Goal: Task Accomplishment & Management: Manage account settings

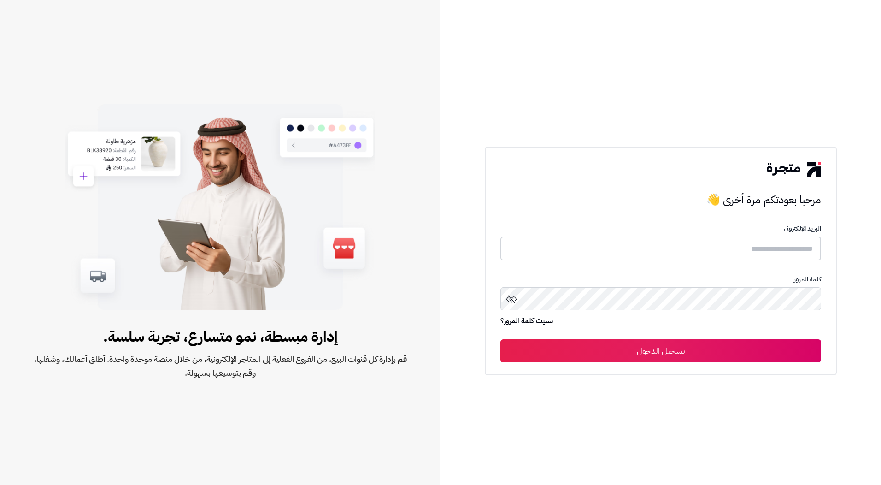
type input "*********"
click at [705, 343] on button "تسجيل الدخول" at bounding box center [660, 350] width 321 height 23
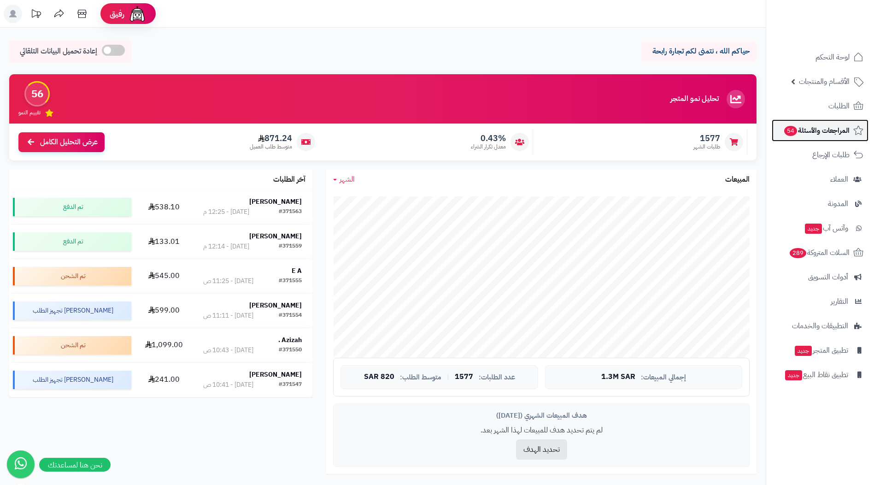
click at [800, 127] on span "المراجعات والأسئلة 54" at bounding box center [816, 130] width 66 height 13
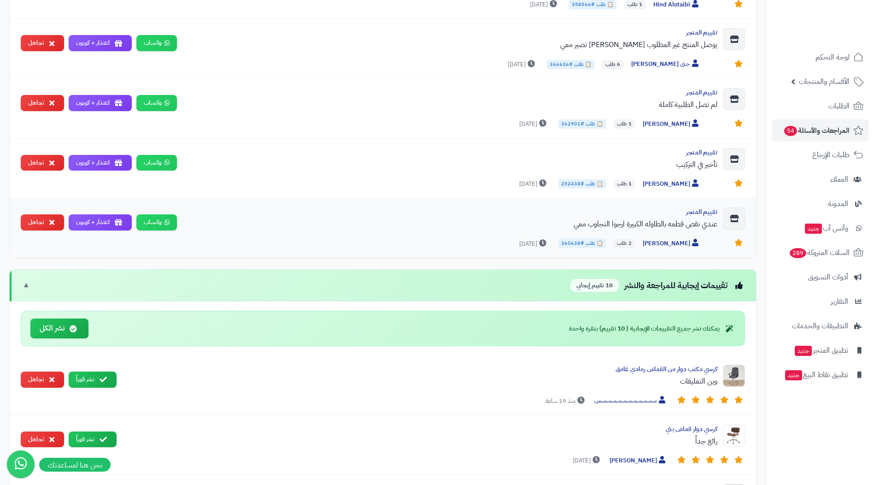
scroll to position [829, 0]
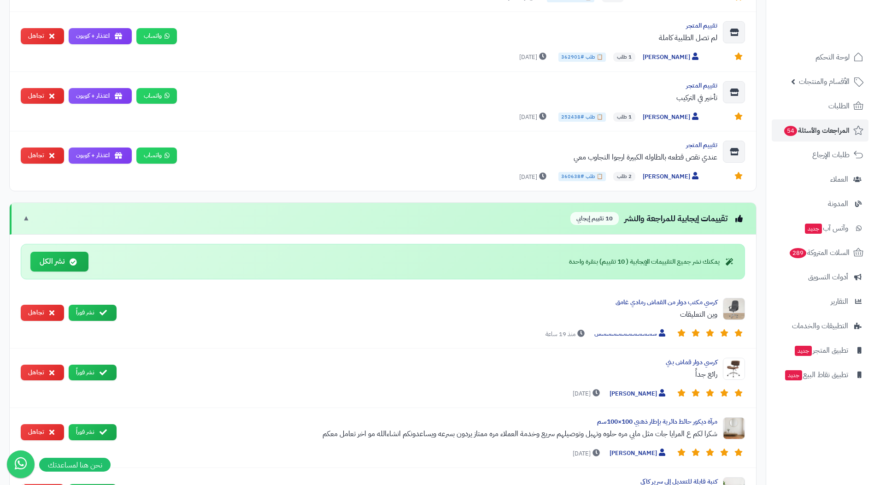
click at [645, 263] on div "يمكنك نشر جميع التقييمات الإيجابية ( 10 تقييم) بنقرة واحدة" at bounding box center [652, 261] width 166 height 9
drag, startPoint x: 645, startPoint y: 263, endPoint x: 636, endPoint y: 280, distance: 19.2
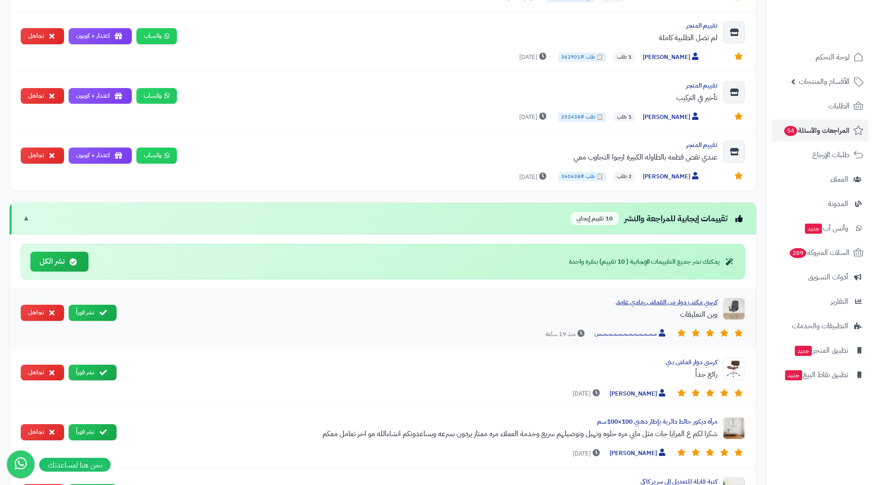
click at [647, 303] on div "كرسي مكتب دوار من القماش رمادي غامق" at bounding box center [421, 302] width 594 height 9
drag, startPoint x: 627, startPoint y: 272, endPoint x: 651, endPoint y: 271, distance: 23.5
click at [651, 271] on div "يمكنك نشر جميع التقييمات الإيجابية ( 10 تقييم) بنقرة واحدة نشر الكل" at bounding box center [383, 261] width 724 height 35
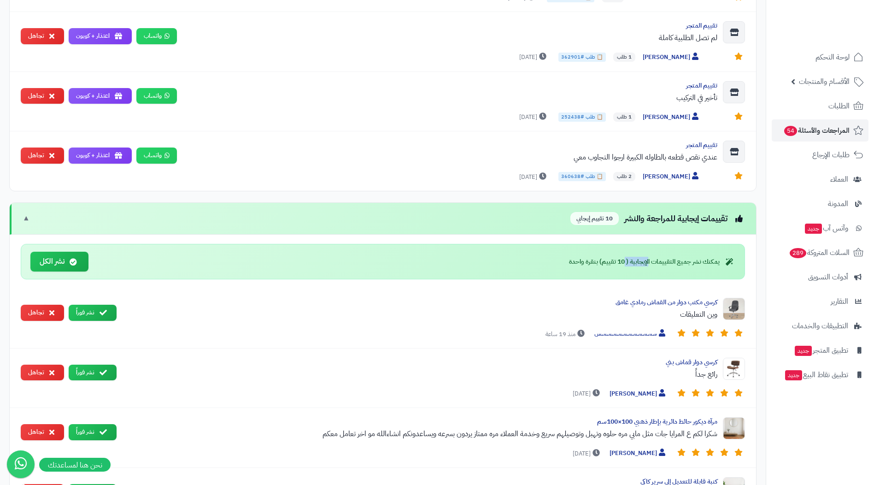
drag, startPoint x: 651, startPoint y: 271, endPoint x: 642, endPoint y: 278, distance: 10.9
click at [642, 278] on div "يمكنك نشر جميع التقييمات الإيجابية ( 10 تقييم) بنقرة واحدة نشر الكل" at bounding box center [383, 261] width 724 height 35
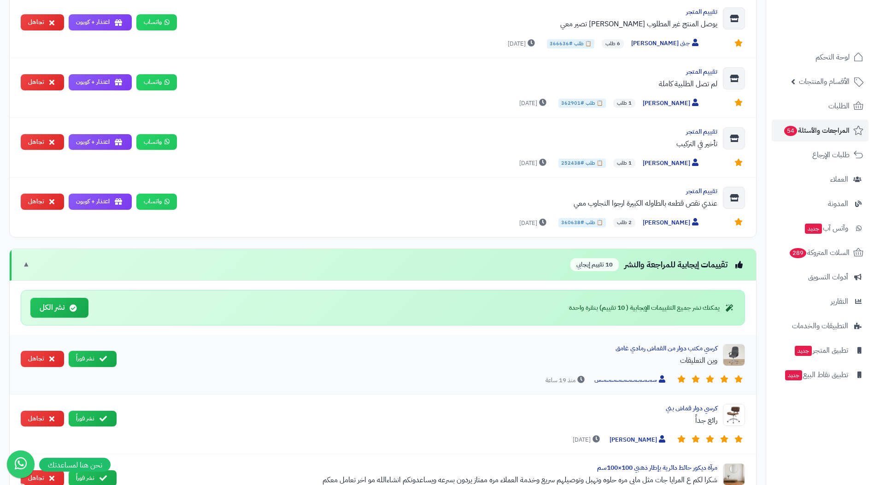
click at [698, 354] on div "كرسي مكتب دوار من القماش رمادي غامق وين التعليقات" at bounding box center [421, 358] width 594 height 28
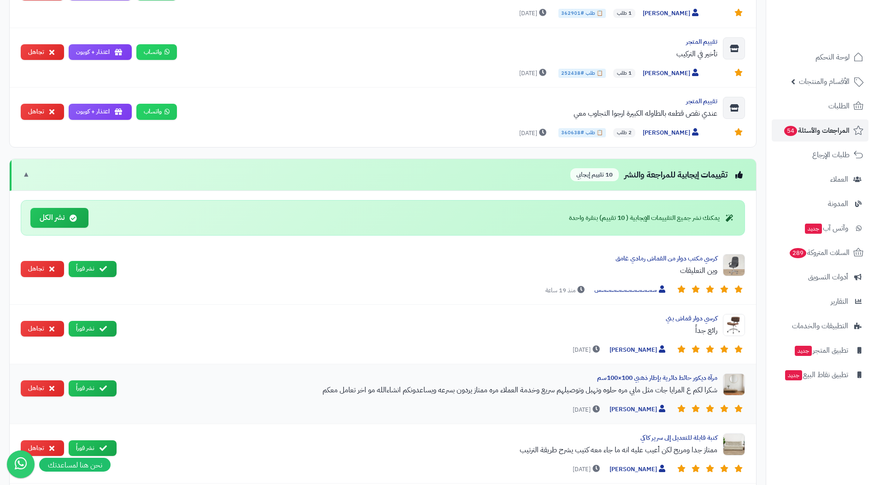
scroll to position [876, 0]
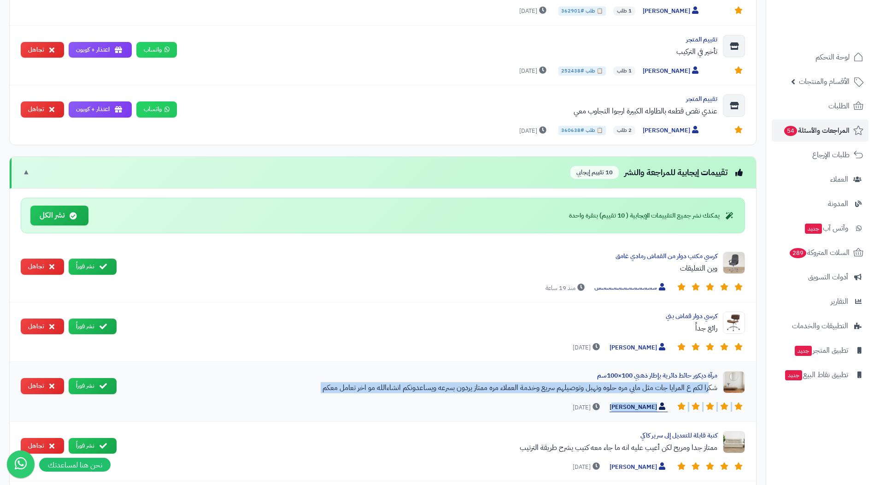
drag, startPoint x: 714, startPoint y: 385, endPoint x: 629, endPoint y: 405, distance: 87.5
click at [629, 405] on div "مرآة ديكور حائط دائرية بإطار ذهبي 100×100سم شكرا لكم ع المرايا جات مثل مابي مره…" at bounding box center [434, 391] width 621 height 41
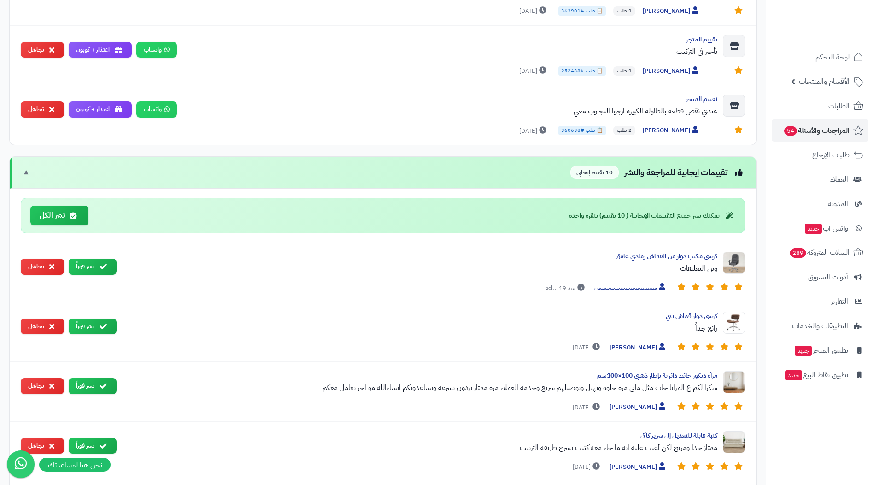
click at [788, 424] on nav "لوحة التحكم الأقسام والمنتجات المنتجات الأقسام الماركات مواصفات المنتجات مواصفا…" at bounding box center [820, 254] width 108 height 485
drag, startPoint x: 499, startPoint y: 390, endPoint x: 445, endPoint y: 392, distance: 54.4
click at [445, 392] on div "شكرا لكم ع المرايا جات مثل مابي مره حلوه وتهبل وتوصيلهم سريع وخدمة العملاء مره …" at bounding box center [421, 387] width 594 height 11
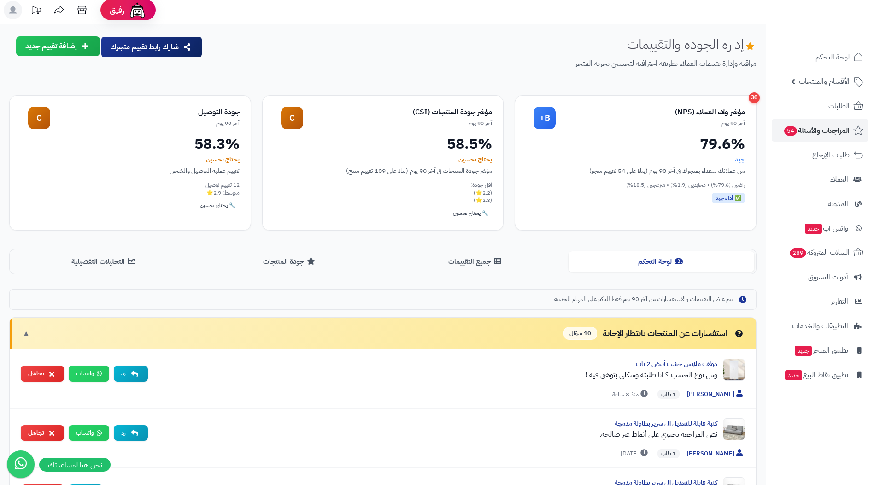
scroll to position [0, 0]
